Goal: Transaction & Acquisition: Purchase product/service

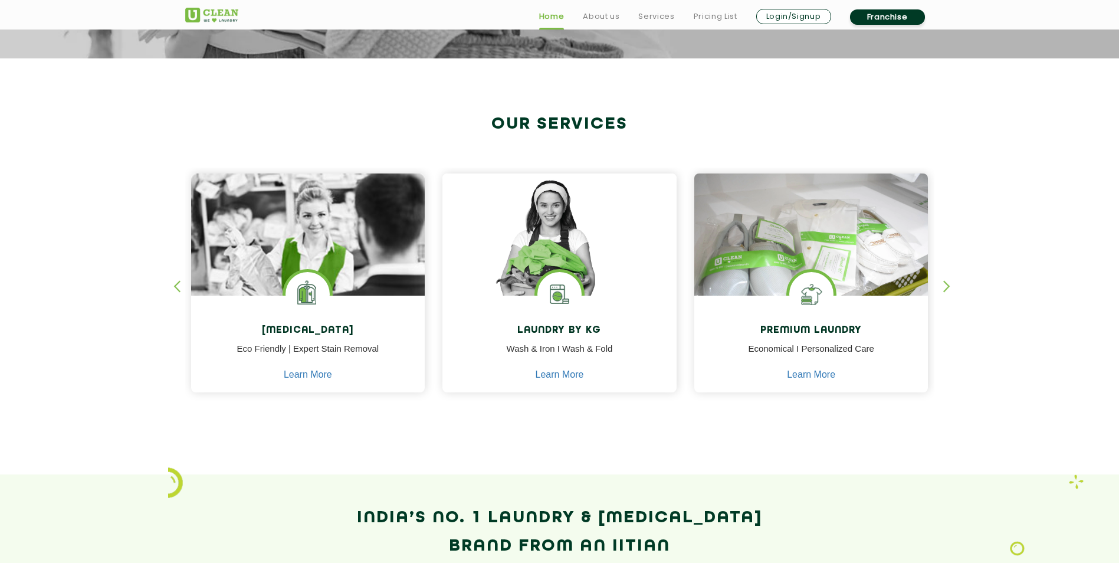
scroll to position [413, 0]
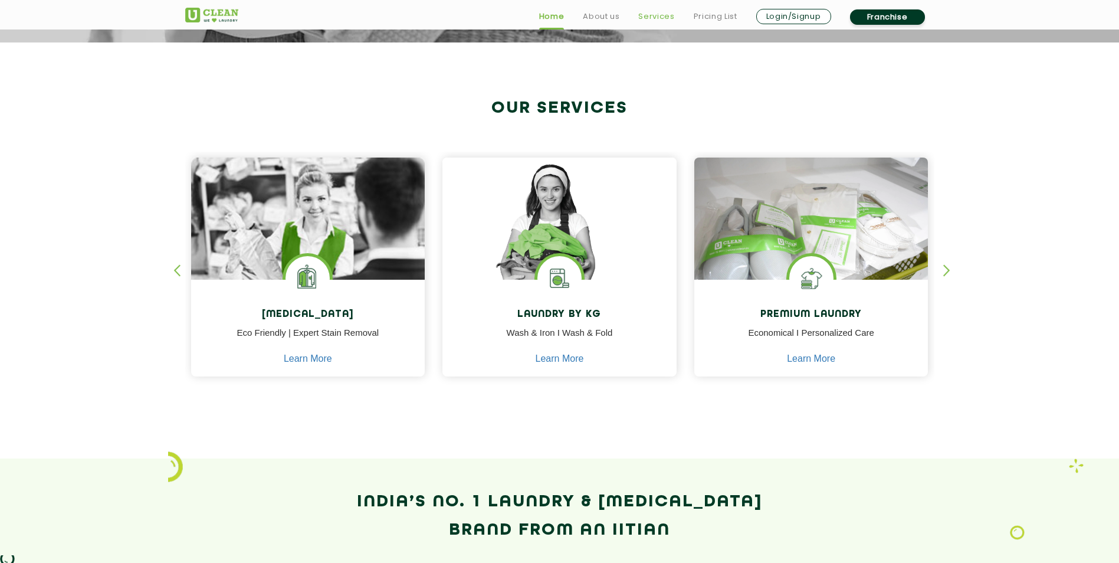
click at [662, 19] on link "Services" at bounding box center [656, 16] width 36 height 14
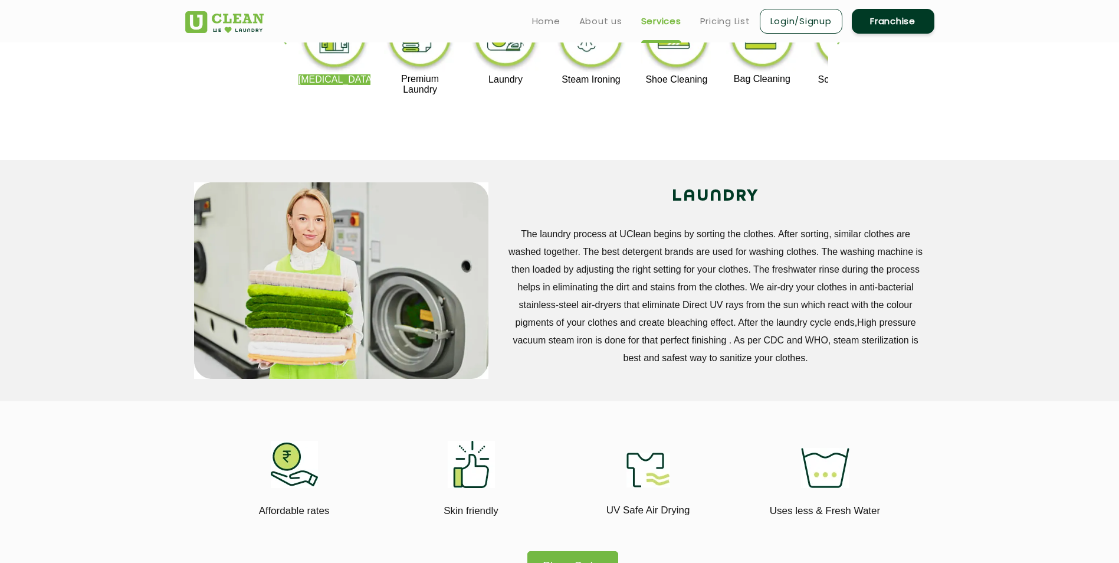
scroll to position [118, 0]
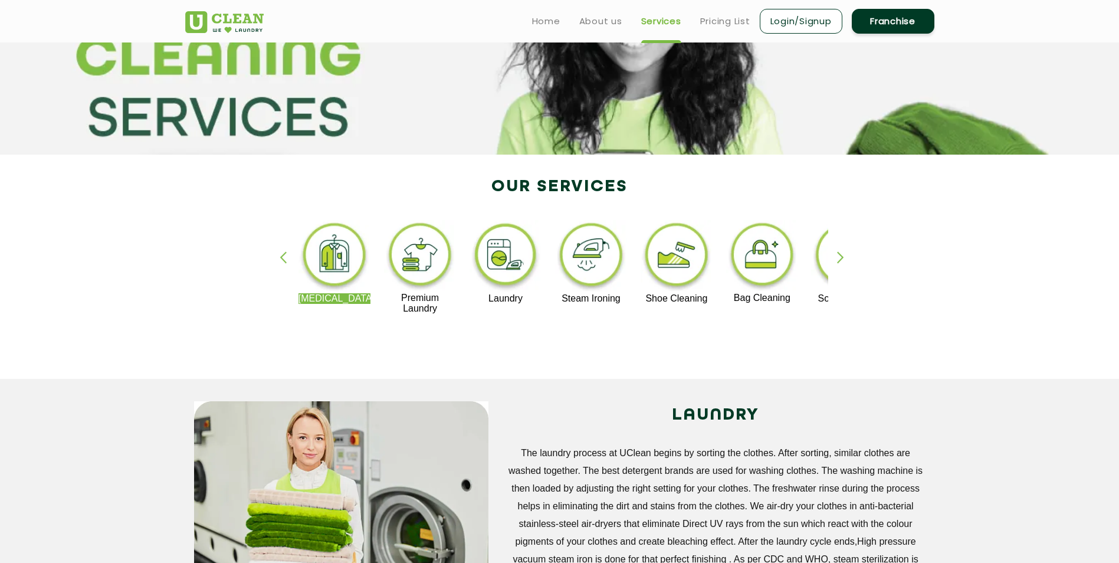
click at [428, 245] on img at bounding box center [420, 256] width 73 height 73
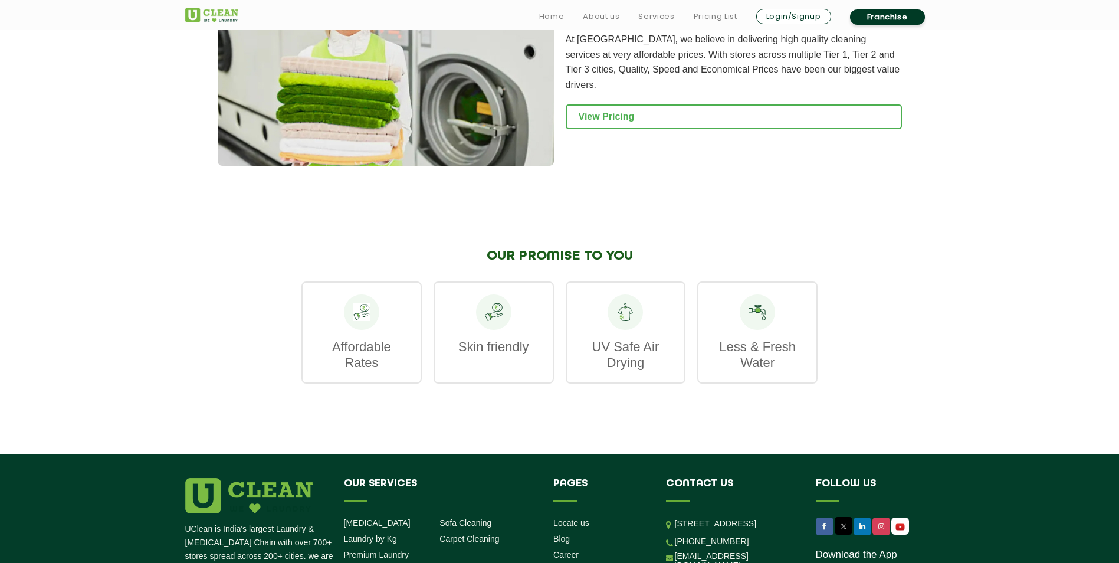
scroll to position [1298, 0]
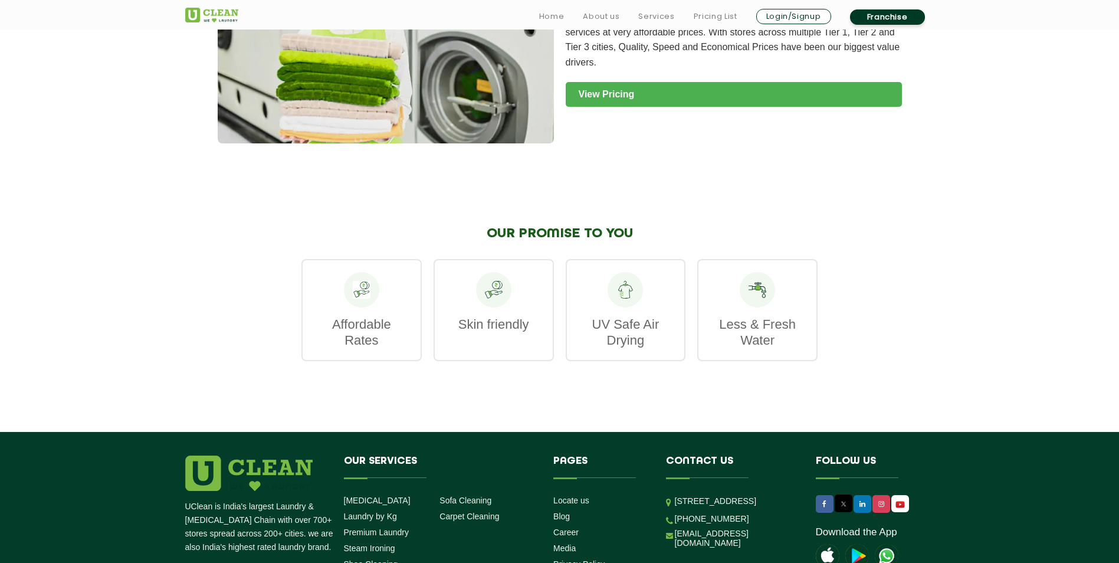
click at [627, 82] on link "View Pricing" at bounding box center [734, 94] width 336 height 25
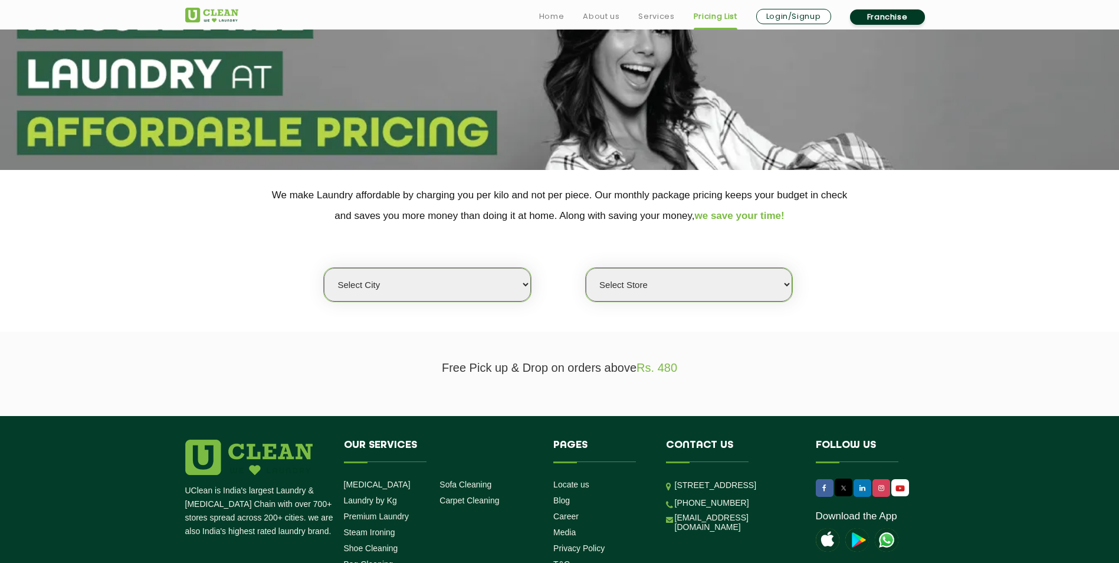
scroll to position [118, 0]
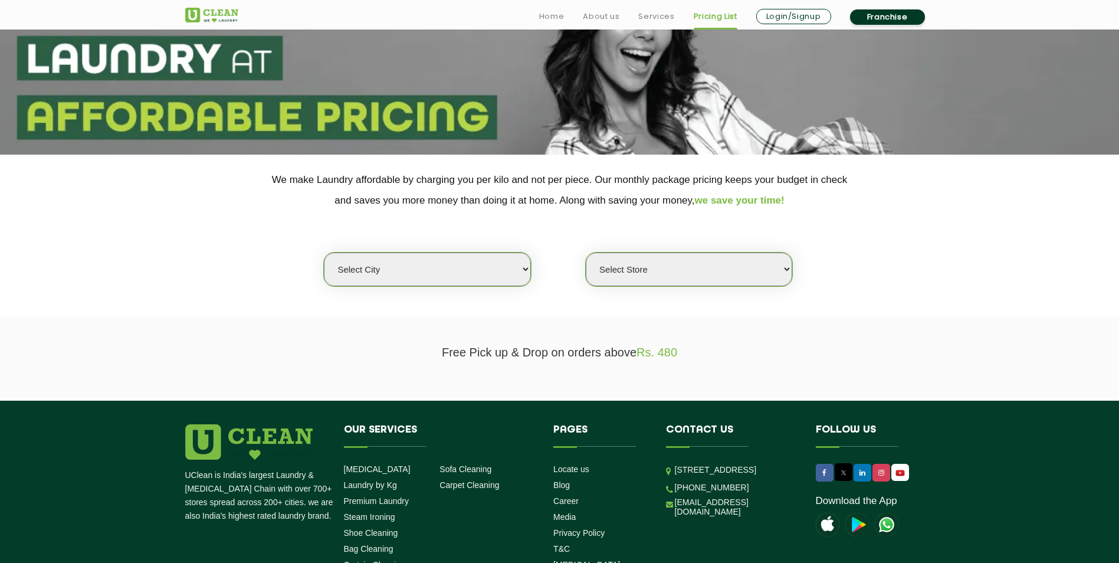
click at [449, 267] on select "Select city [GEOGRAPHIC_DATA] [GEOGRAPHIC_DATA] [GEOGRAPHIC_DATA] [GEOGRAPHIC_D…" at bounding box center [427, 270] width 207 height 34
select select "1"
click at [324, 253] on select "Select city [GEOGRAPHIC_DATA] [GEOGRAPHIC_DATA] [GEOGRAPHIC_DATA] [GEOGRAPHIC_D…" at bounding box center [427, 270] width 207 height 34
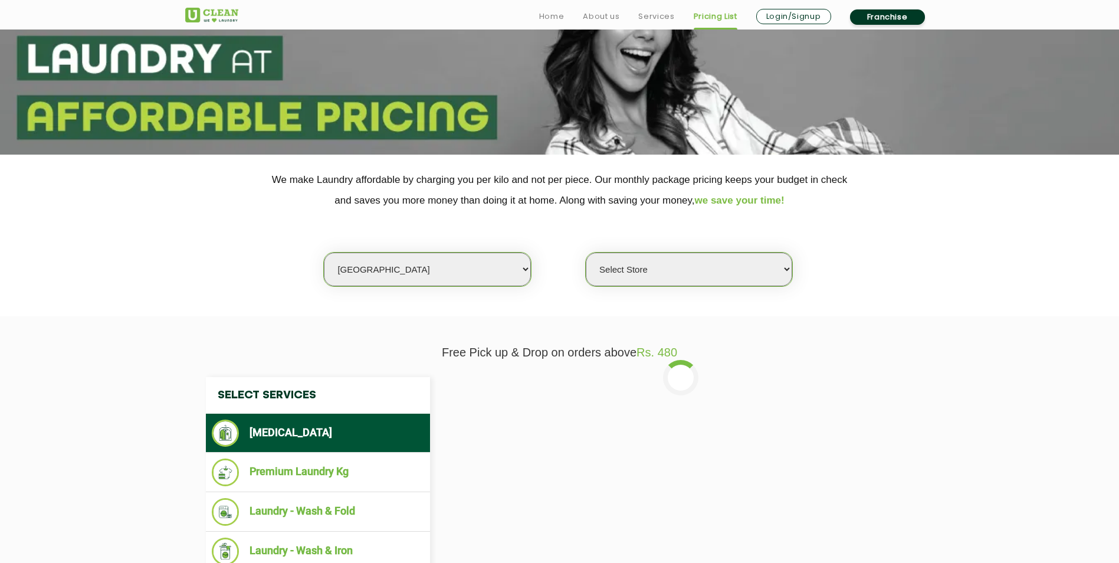
click at [687, 268] on select "Select Store [GEOGRAPHIC_DATA] [GEOGRAPHIC_DATA] 2 [GEOGRAPHIC_DATA] [PERSON_NA…" at bounding box center [689, 270] width 207 height 34
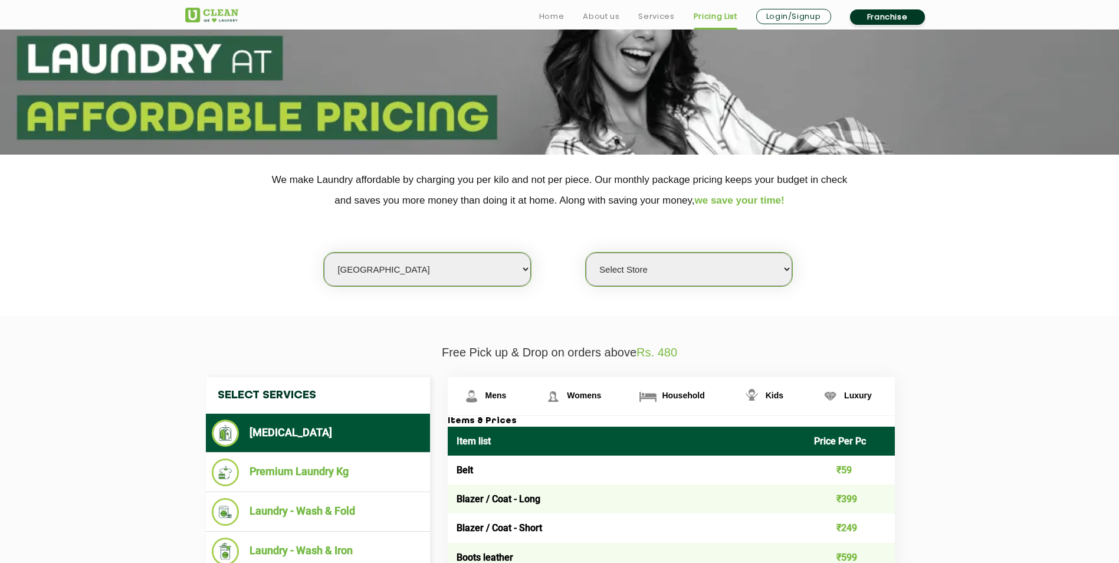
select select "141"
click at [586, 253] on select "Select Store [GEOGRAPHIC_DATA] [GEOGRAPHIC_DATA] 2 [GEOGRAPHIC_DATA] [PERSON_NA…" at bounding box center [689, 270] width 207 height 34
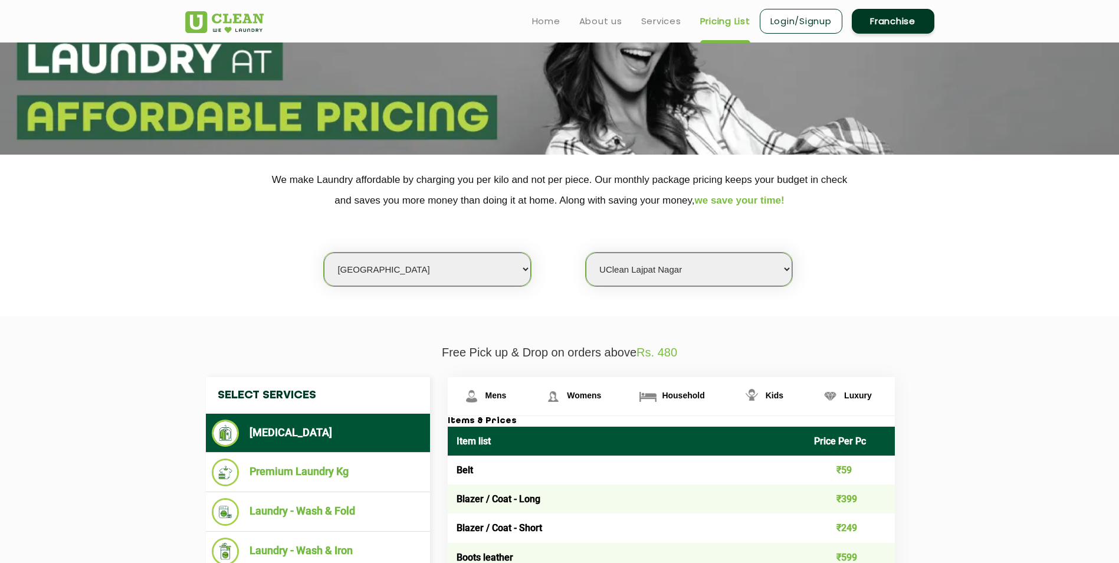
scroll to position [0, 0]
